Goal: Task Accomplishment & Management: Manage account settings

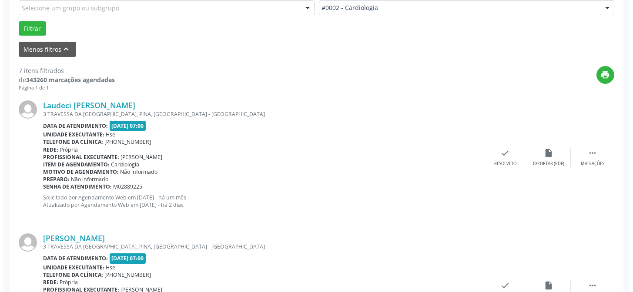
scroll to position [204, 0]
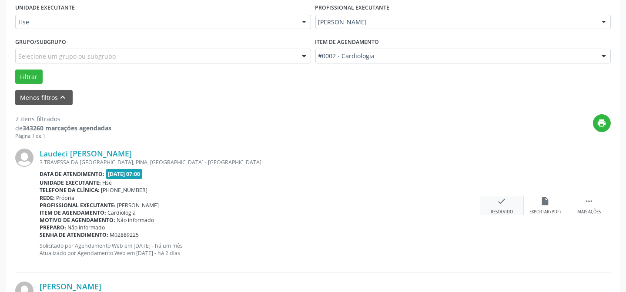
click at [503, 214] on div "Resolvido" at bounding box center [502, 212] width 22 height 6
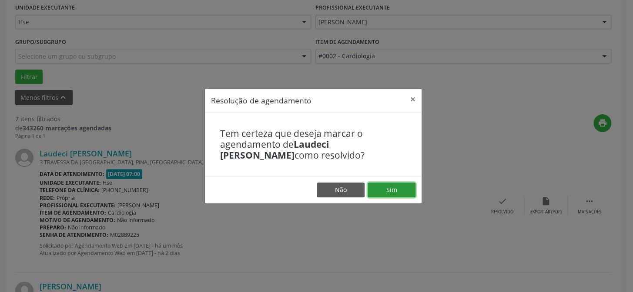
click at [393, 194] on button "Sim" at bounding box center [392, 190] width 48 height 15
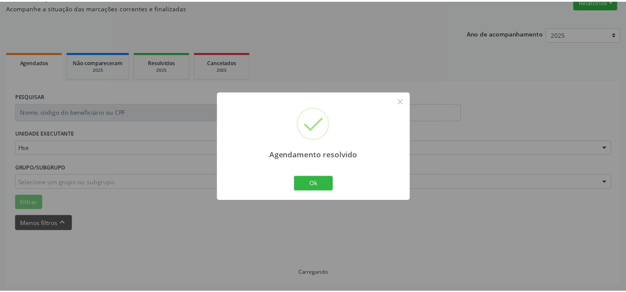
scroll to position [78, 0]
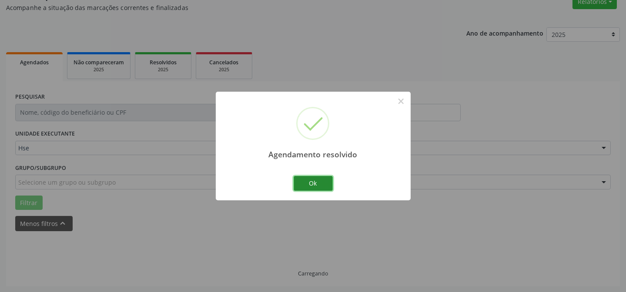
click at [319, 185] on button "Ok" at bounding box center [313, 183] width 39 height 15
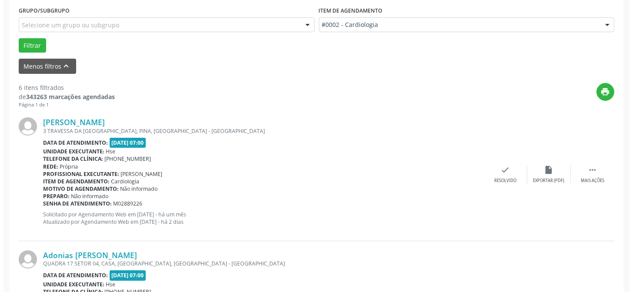
scroll to position [236, 0]
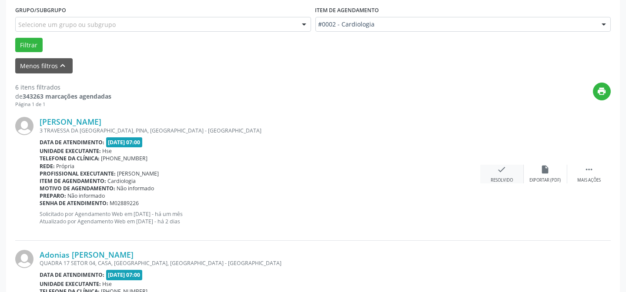
click at [505, 175] on div "check Resolvido" at bounding box center [502, 174] width 44 height 19
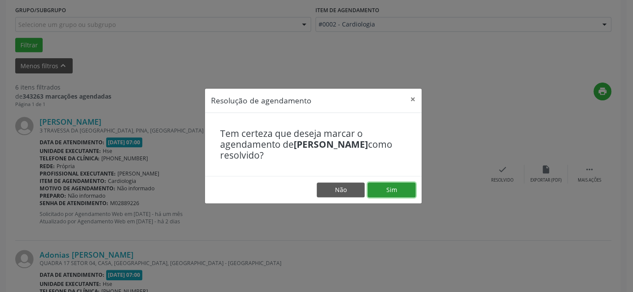
click at [392, 187] on button "Sim" at bounding box center [392, 190] width 48 height 15
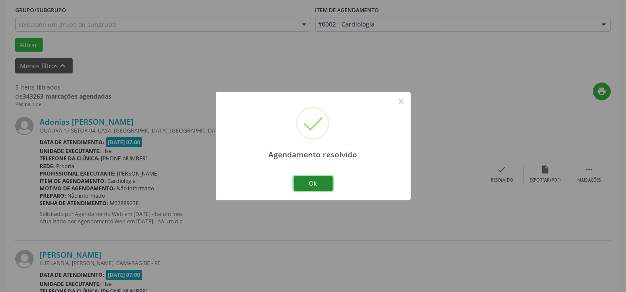
click at [316, 184] on button "Ok" at bounding box center [313, 183] width 39 height 15
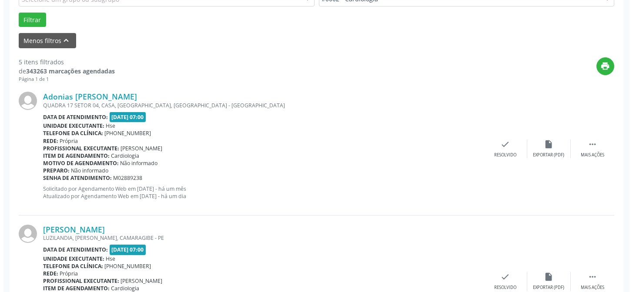
scroll to position [275, 0]
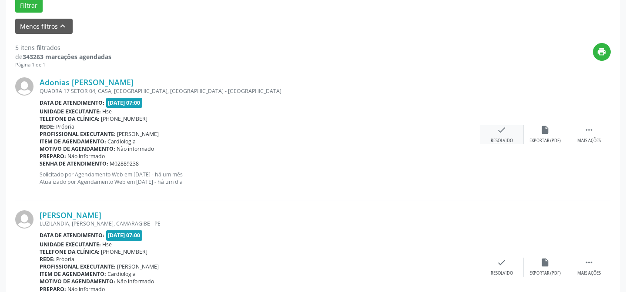
click at [500, 128] on icon "check" at bounding box center [502, 130] width 10 height 10
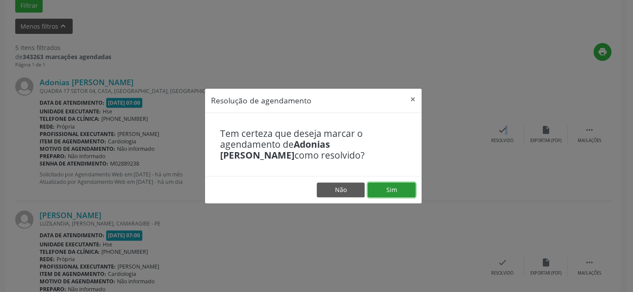
click at [393, 195] on button "Sim" at bounding box center [392, 190] width 48 height 15
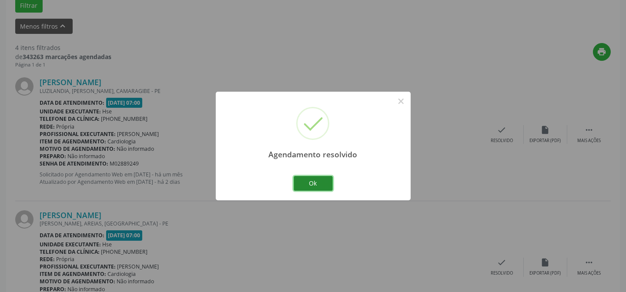
click at [326, 187] on button "Ok" at bounding box center [313, 183] width 39 height 15
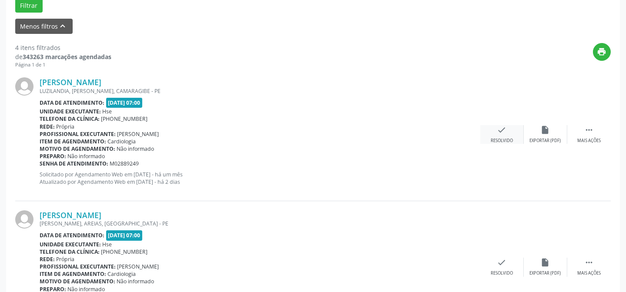
click at [505, 131] on icon "check" at bounding box center [502, 130] width 10 height 10
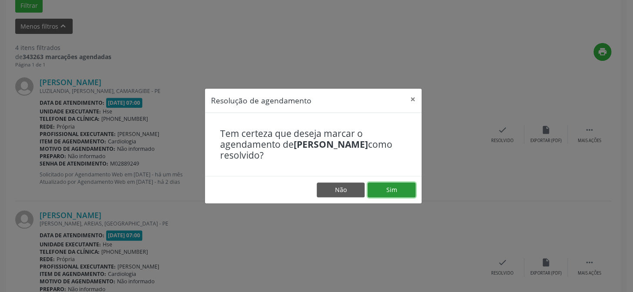
click at [394, 189] on button "Sim" at bounding box center [392, 190] width 48 height 15
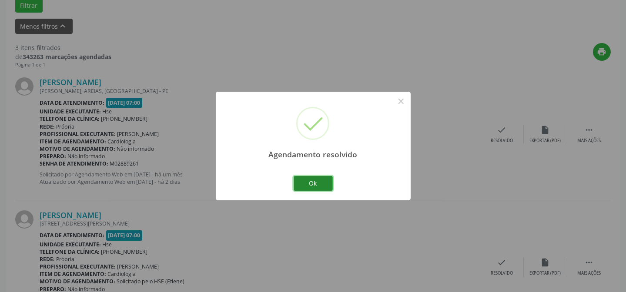
click at [326, 181] on button "Ok" at bounding box center [313, 183] width 39 height 15
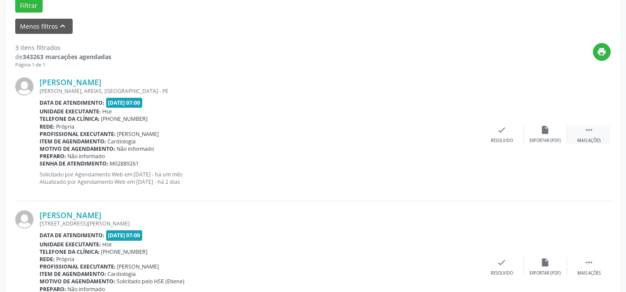
click at [580, 131] on div " Mais ações" at bounding box center [589, 134] width 44 height 19
click at [557, 138] on div "Não compareceu" at bounding box center [545, 141] width 37 height 6
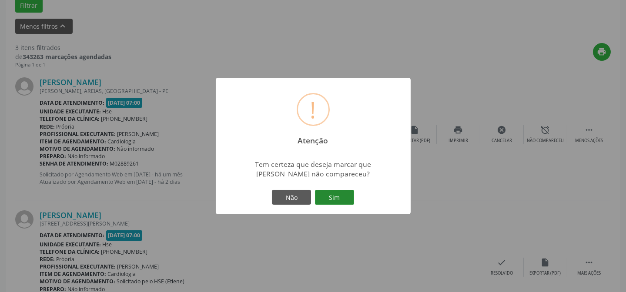
click at [344, 202] on button "Sim" at bounding box center [334, 197] width 39 height 15
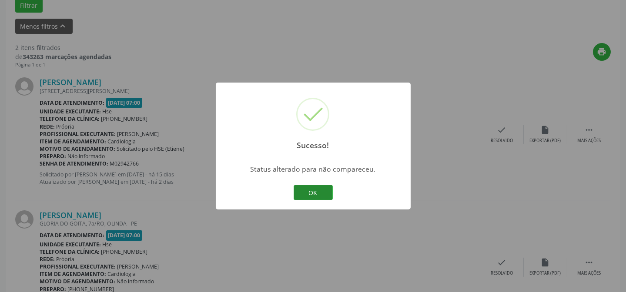
click at [303, 189] on button "OK" at bounding box center [313, 192] width 39 height 15
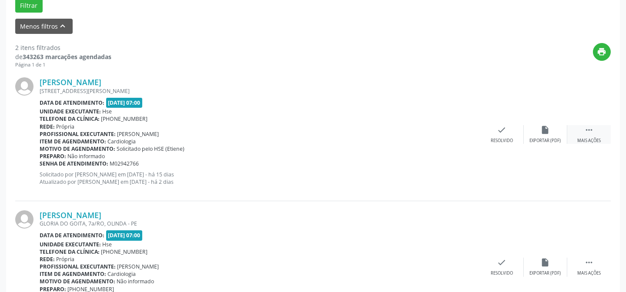
click at [585, 142] on div "Mais ações" at bounding box center [588, 141] width 23 height 6
click at [537, 138] on div "Não compareceu" at bounding box center [545, 141] width 37 height 6
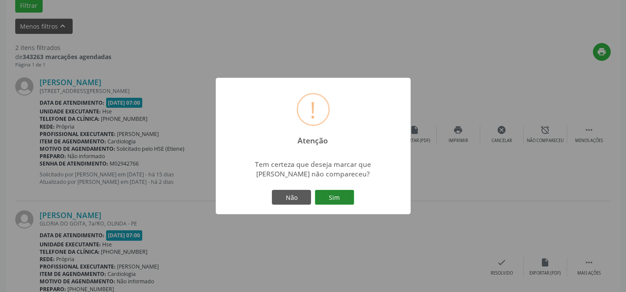
click at [330, 200] on button "Sim" at bounding box center [334, 197] width 39 height 15
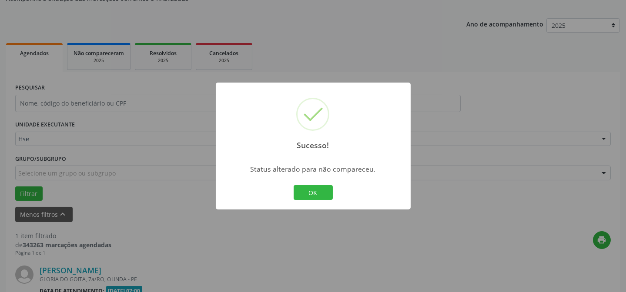
scroll to position [199, 0]
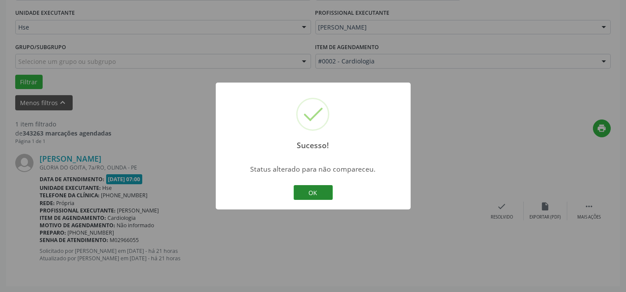
click at [321, 194] on button "OK" at bounding box center [313, 192] width 39 height 15
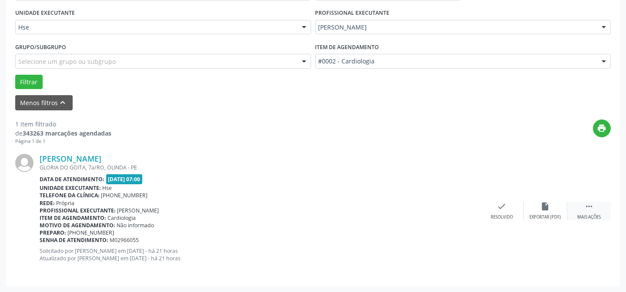
click at [598, 208] on div " Mais ações" at bounding box center [589, 211] width 44 height 19
click at [541, 219] on div "Não compareceu" at bounding box center [545, 218] width 37 height 6
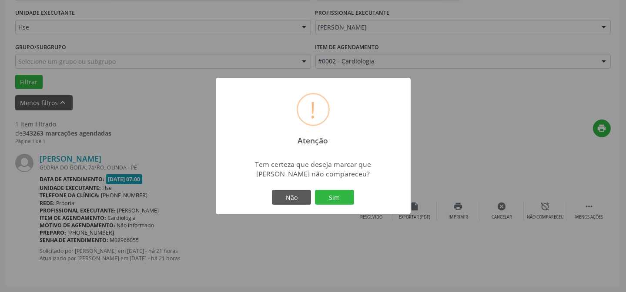
click at [346, 189] on div "Não Sim" at bounding box center [313, 197] width 86 height 18
click at [347, 201] on button "Sim" at bounding box center [334, 197] width 39 height 15
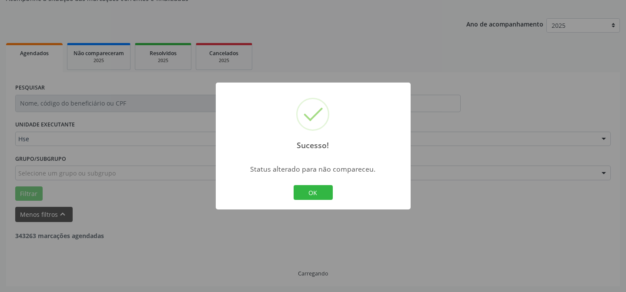
scroll to position [59, 0]
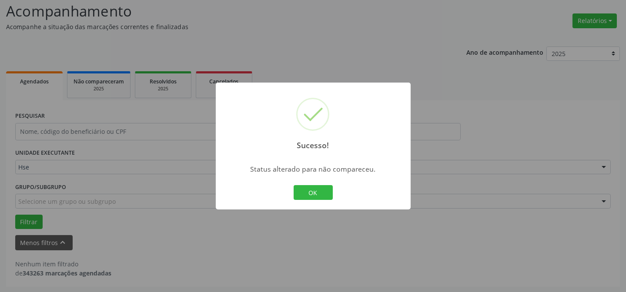
drag, startPoint x: 308, startPoint y: 197, endPoint x: 305, endPoint y: 148, distance: 49.2
click at [308, 195] on button "OK" at bounding box center [313, 192] width 39 height 15
